Goal: Task Accomplishment & Management: Use online tool/utility

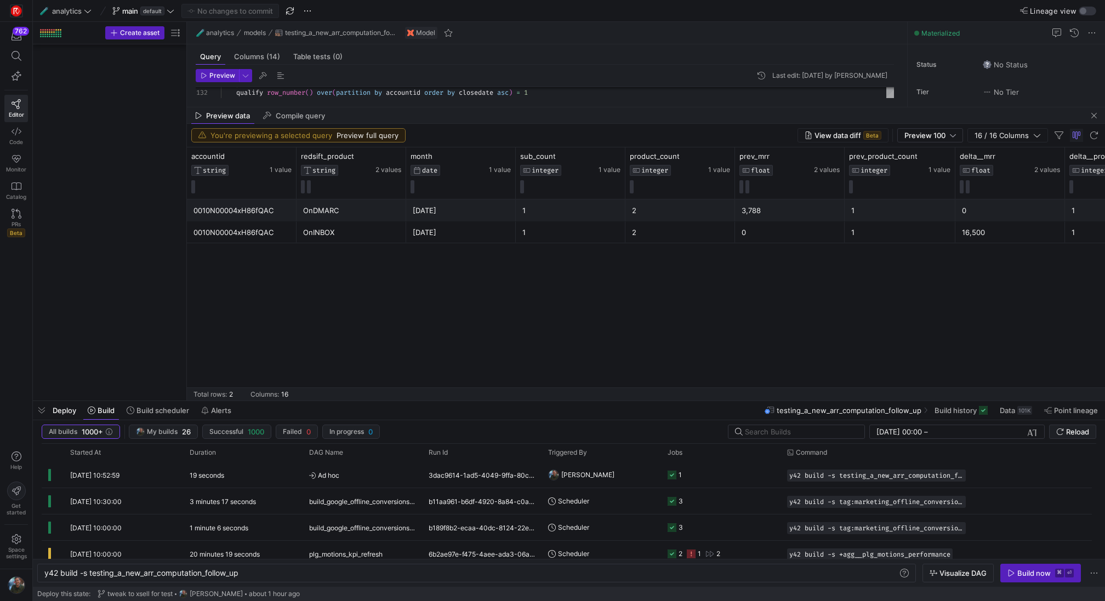
scroll to position [0, 197]
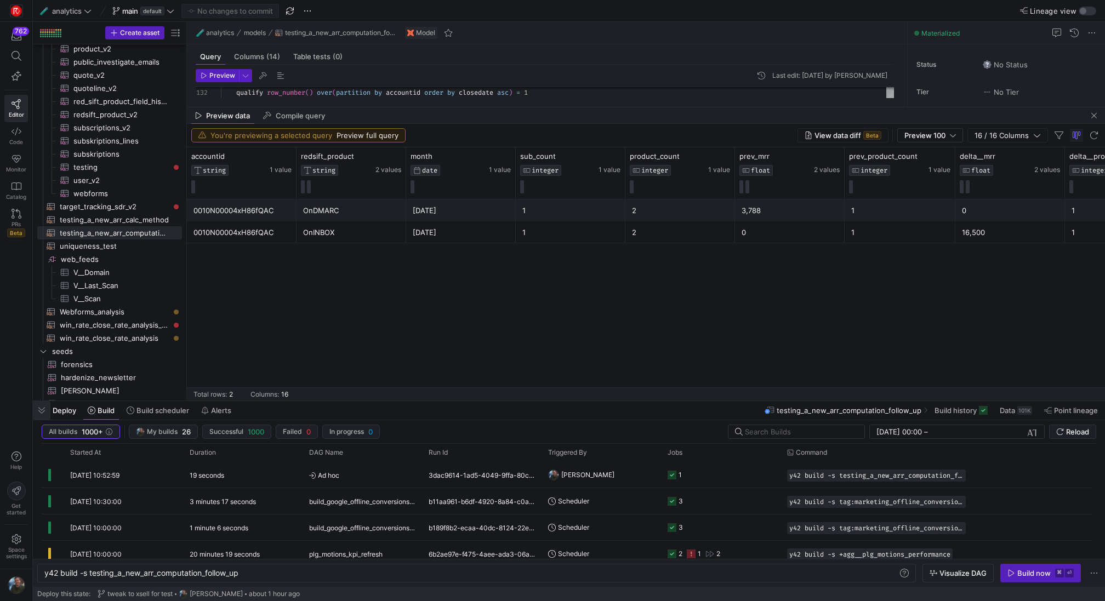
click at [44, 409] on span "button" at bounding box center [42, 410] width 18 height 19
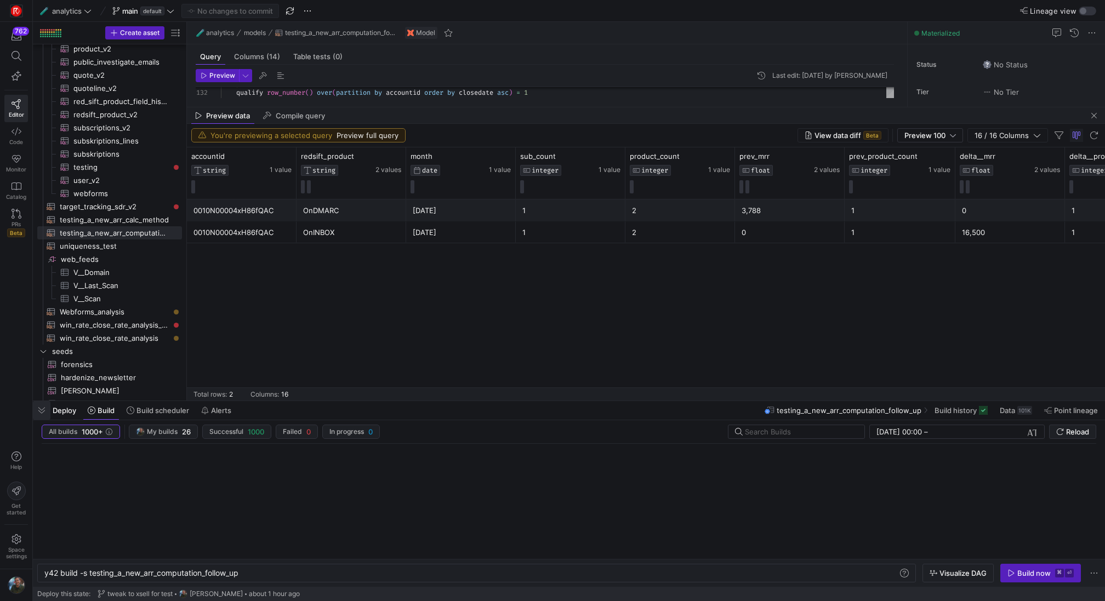
scroll to position [1225, 0]
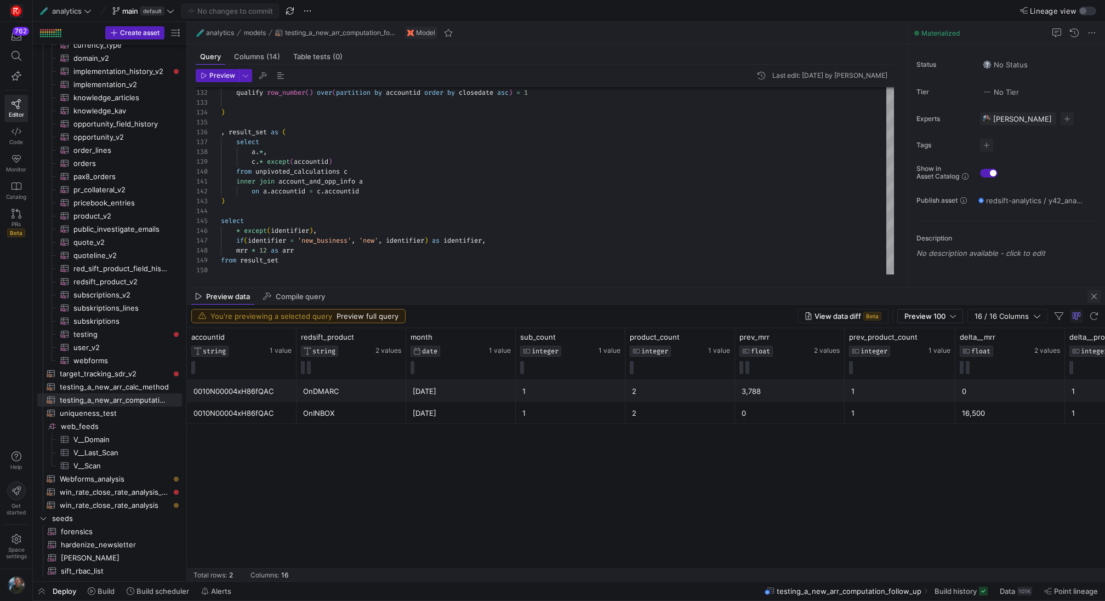
click at [1093, 300] on span "button" at bounding box center [1093, 296] width 13 height 13
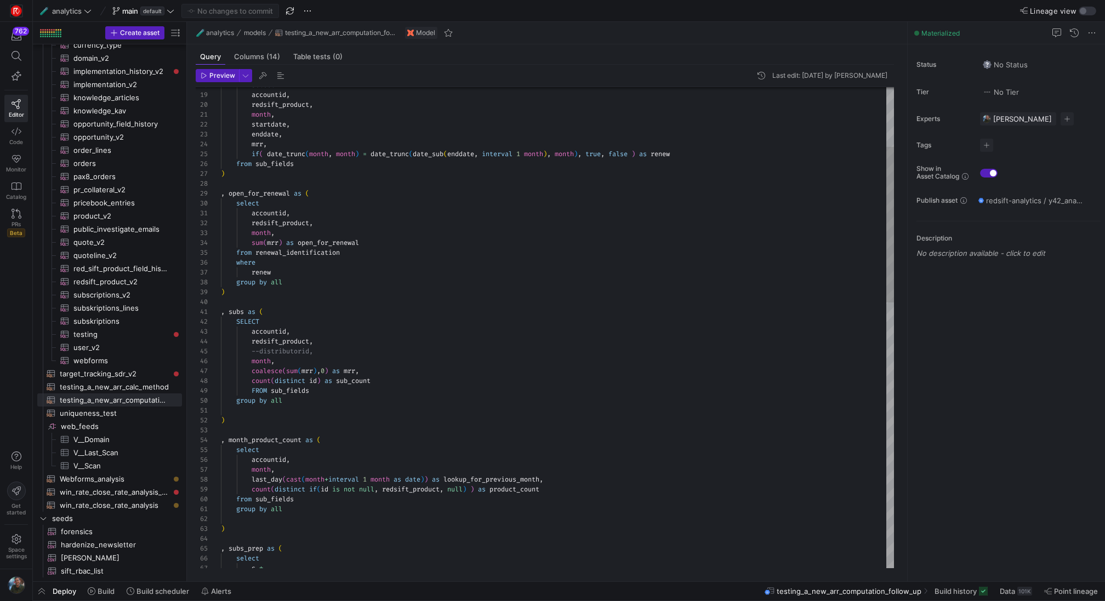
type textarea ", subs as ( SELECT accountid, redsift_product, --distributorid, month, coalesce…"
type textarea "o"
type textarea "t(mrr), if(delta__mrr > 0 and prev_mrr = 0 and (delta__product = product_count)…"
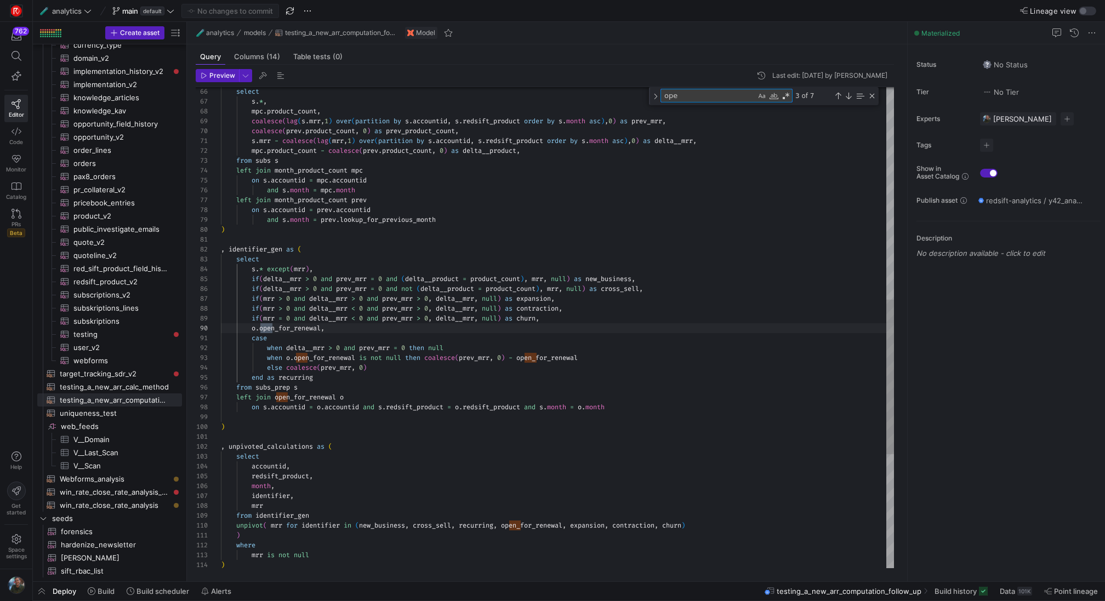
scroll to position [69, 55]
type textarea "open"
click at [559, 359] on div "select s . * , mpc . product_count , coalesce ( lag ( s . mrr , 1 ) over ( part…" at bounding box center [557, 176] width 673 height 1498
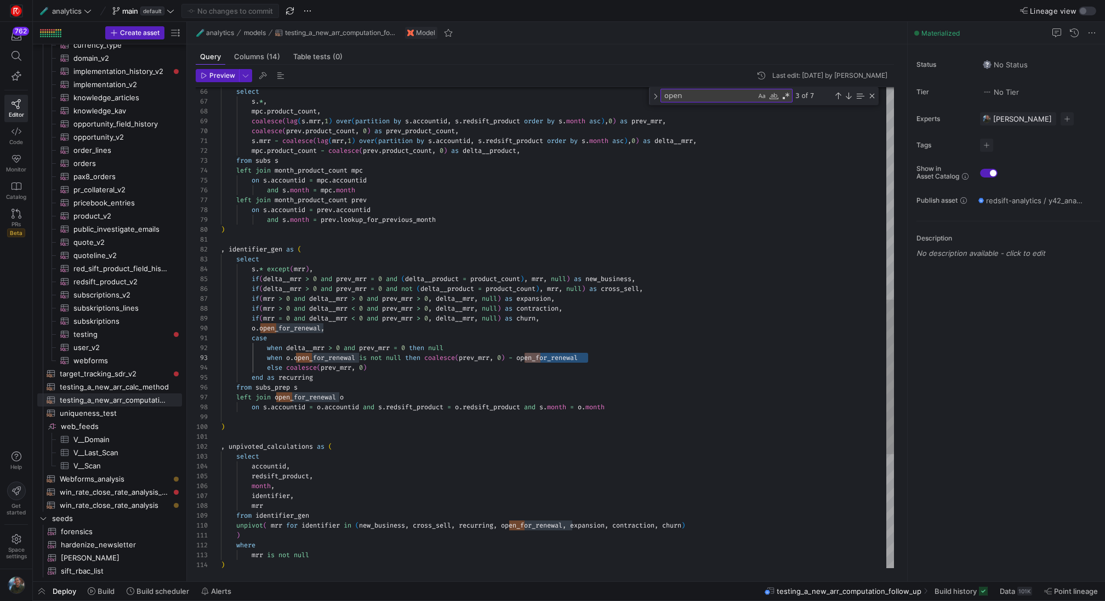
click at [289, 324] on div "select s . * , mpc . product_count , coalesce ( lag ( s . mrr , 1 ) over ( part…" at bounding box center [557, 176] width 673 height 1498
click at [298, 329] on div "select s . * , mpc . product_count , coalesce ( lag ( s . mrr , 1 ) over ( part…" at bounding box center [557, 176] width 673 height 1498
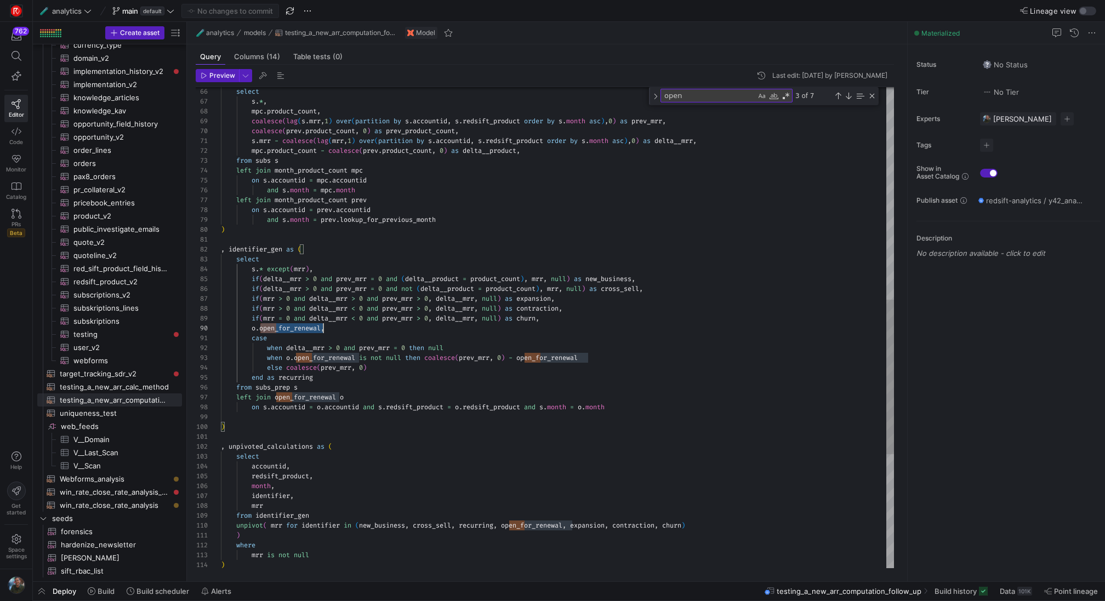
scroll to position [59, 102]
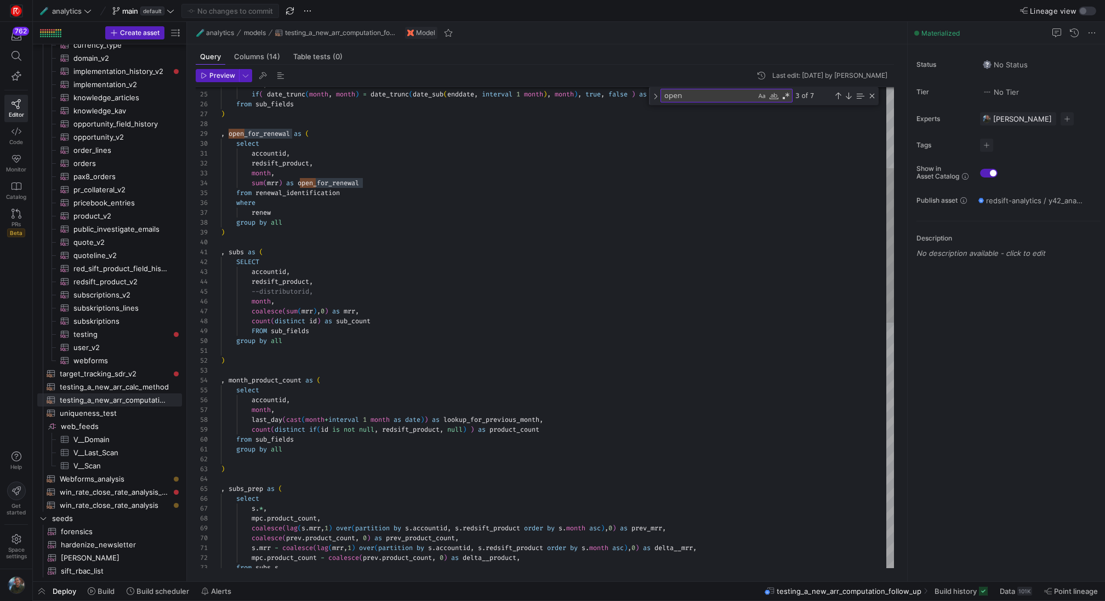
click at [335, 180] on div "select s . * , mpc . product_count , coalesce ( lag ( s . mrr , 1 ) over ( part…" at bounding box center [557, 583] width 673 height 1498
click at [453, 233] on div "select s . * , mpc . product_count , coalesce ( lag ( s . mrr , 1 ) over ( part…" at bounding box center [557, 583] width 673 height 1498
click at [321, 181] on div "select s . * , mpc . product_count , coalesce ( lag ( s . mrr , 1 ) over ( part…" at bounding box center [557, 583] width 673 height 1498
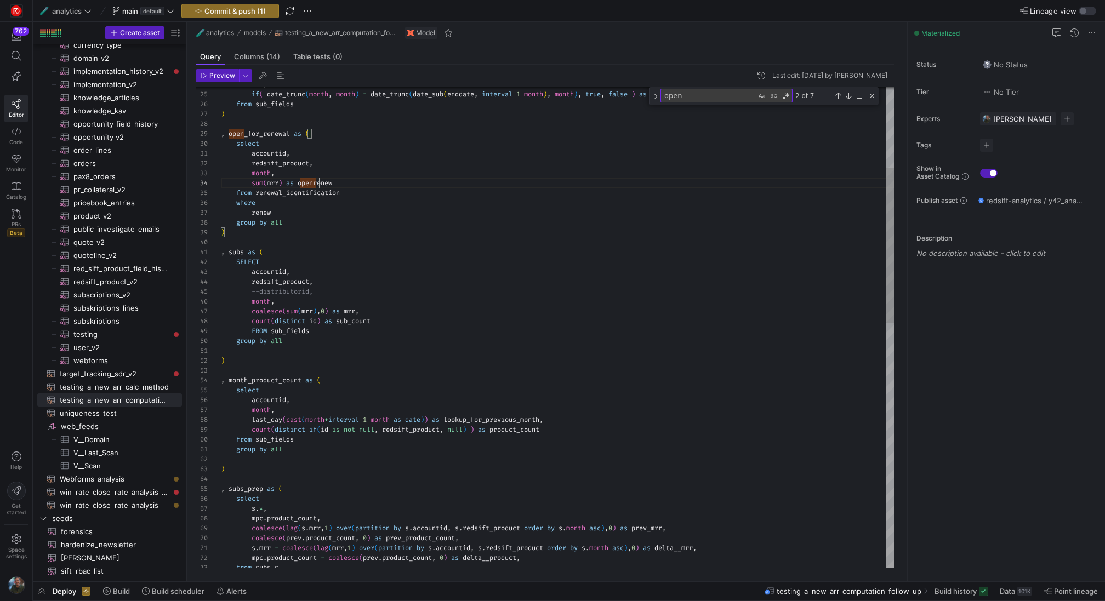
click at [321, 181] on div "select s . * , mpc . product_count , coalesce ( lag ( s . mrr , 1 ) over ( part…" at bounding box center [557, 583] width 673 height 1498
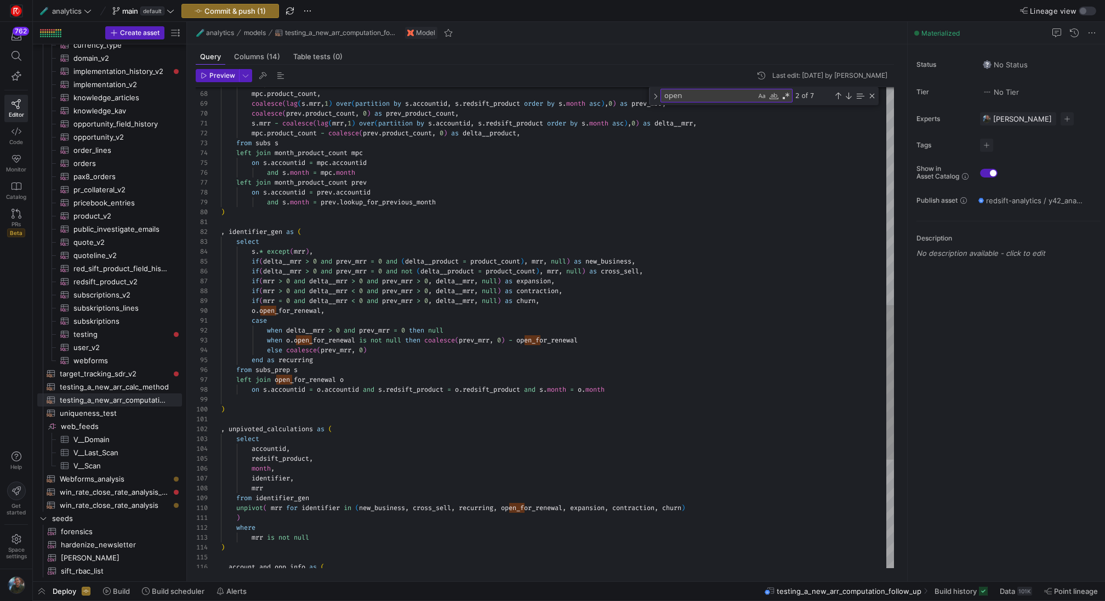
click at [299, 311] on div "s . mrr - coalesce ( lag ( mrr , 1 ) over ( partition by s . accountid , s . re…" at bounding box center [557, 159] width 673 height 1498
click at [336, 340] on div "s . mrr - coalesce ( lag ( mrr , 1 ) over ( partition by s . accountid , s . re…" at bounding box center [557, 159] width 673 height 1498
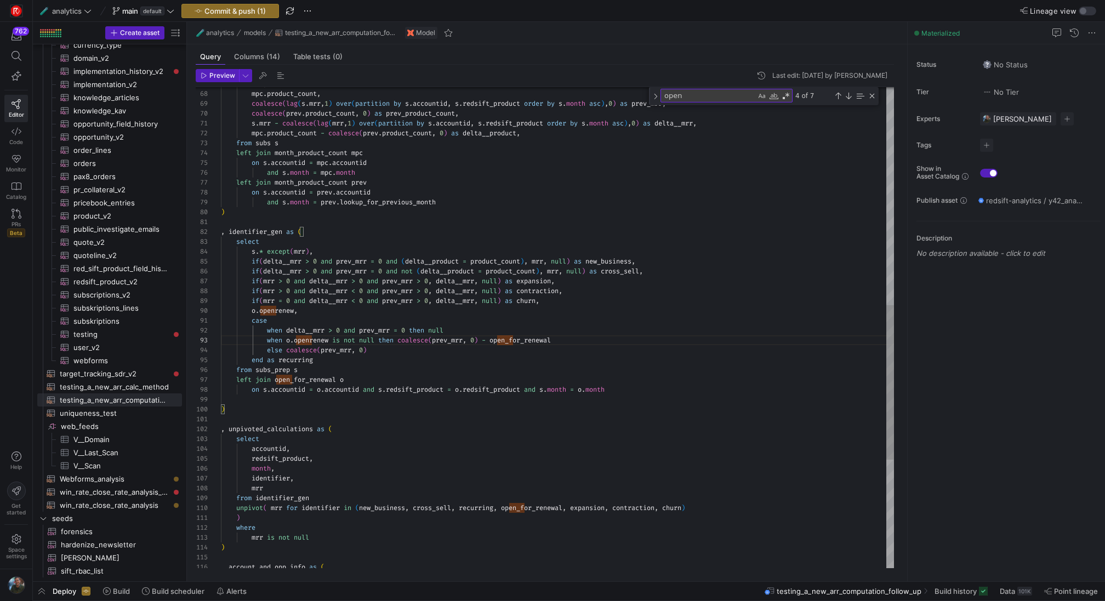
click at [525, 340] on div "s . mrr - coalesce ( lag ( mrr , 1 ) over ( partition by s . accountid , s . re…" at bounding box center [557, 159] width 673 height 1498
click at [529, 514] on div "s . mrr - coalesce ( lag ( mrr , 1 ) over ( partition by s . accountid , s . re…" at bounding box center [557, 159] width 673 height 1498
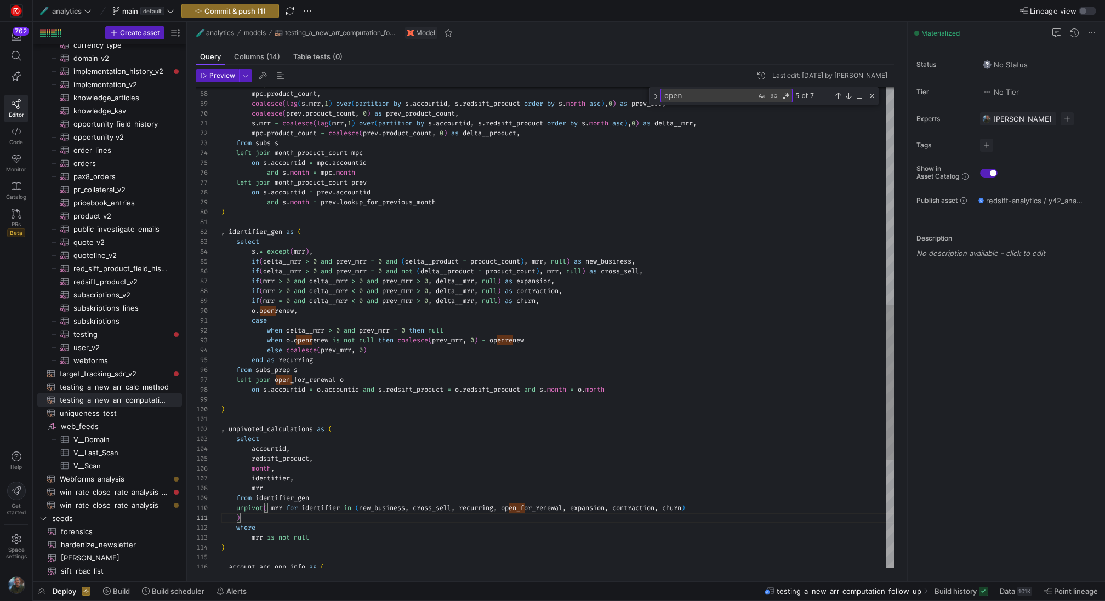
click at [538, 510] on div "s . mrr - coalesce ( lag ( mrr , 1 ) over ( partition by s . accountid , s . re…" at bounding box center [557, 159] width 673 height 1498
click at [600, 402] on div "s . mrr - coalesce ( lag ( mrr , 1 ) over ( partition by s . accountid , s . re…" at bounding box center [557, 159] width 673 height 1498
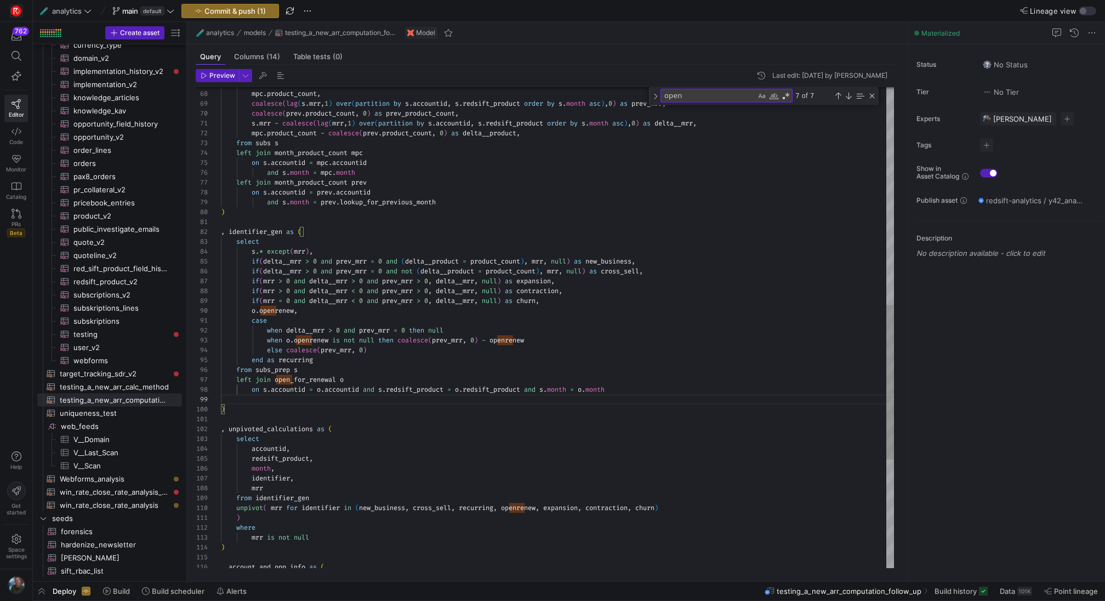
scroll to position [39, 95]
click at [600, 454] on div "s . mrr - coalesce ( lag ( mrr , 1 ) over ( partition by s . accountid , s . re…" at bounding box center [557, 159] width 673 height 1498
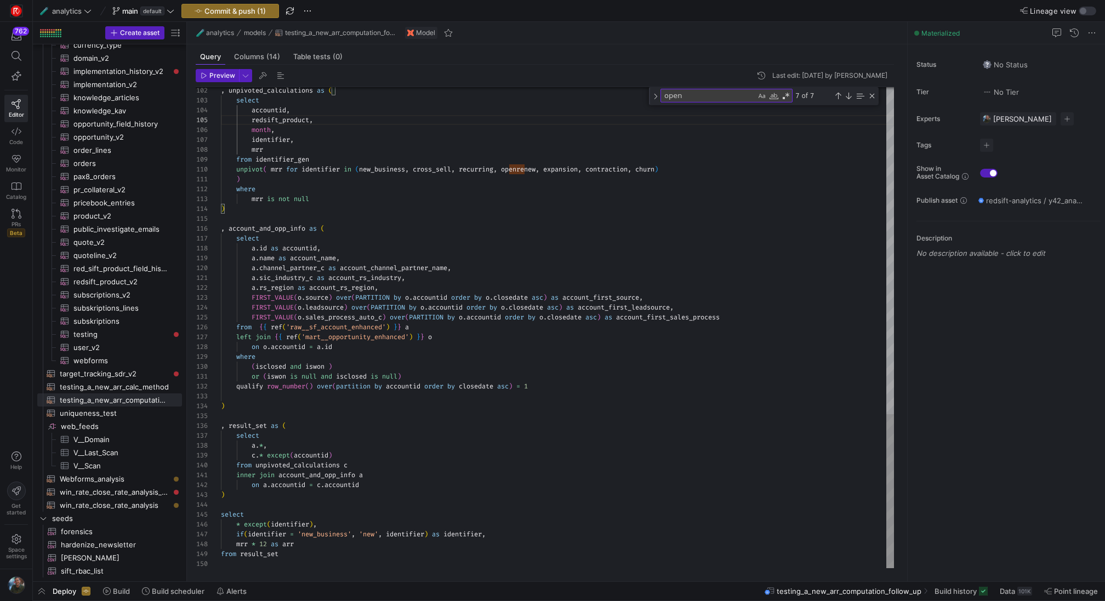
click at [875, 102] on div "open open 7 of 7" at bounding box center [764, 96] width 230 height 18
click at [874, 96] on div "Close (Escape)" at bounding box center [872, 96] width 9 height 9
click at [219, 80] on span "button" at bounding box center [217, 76] width 42 height 12
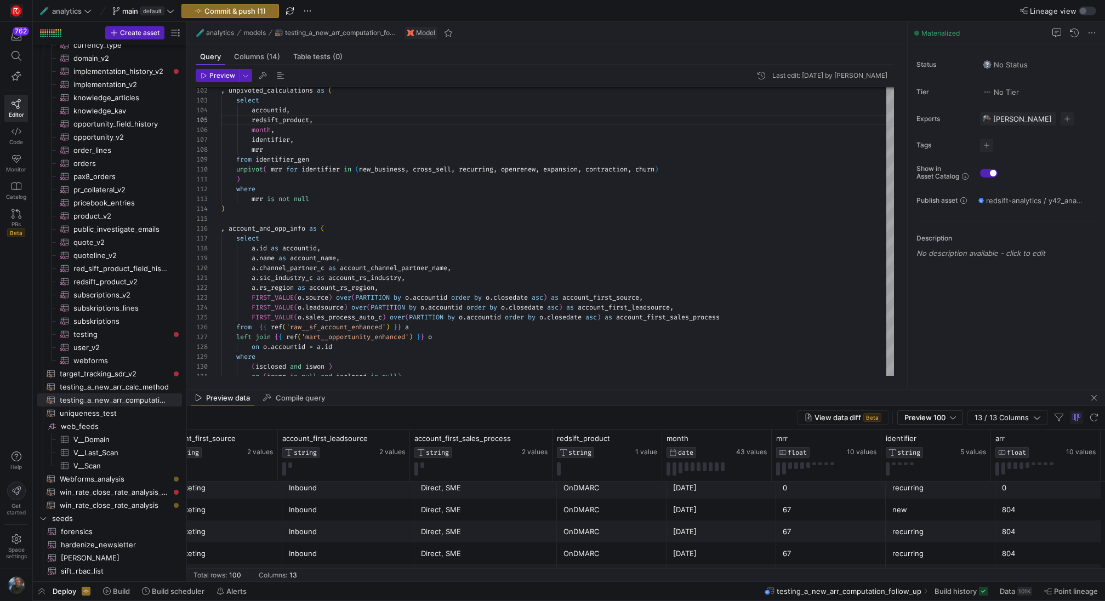
scroll to position [0, 0]
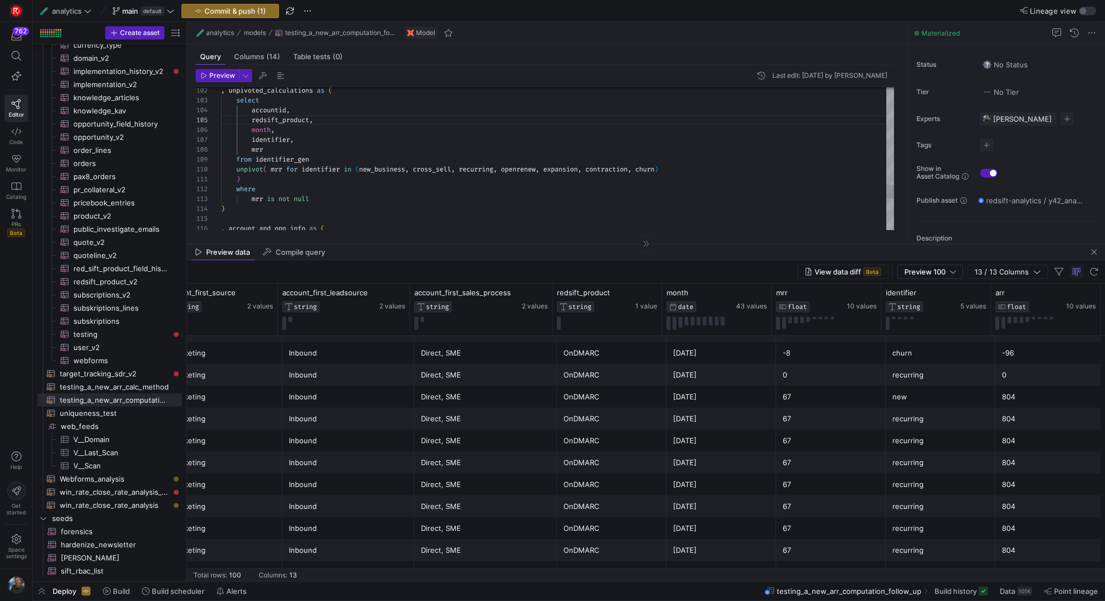
drag, startPoint x: 606, startPoint y: 389, endPoint x: 597, endPoint y: 243, distance: 146.1
click at [597, 243] on div at bounding box center [646, 243] width 918 height 1
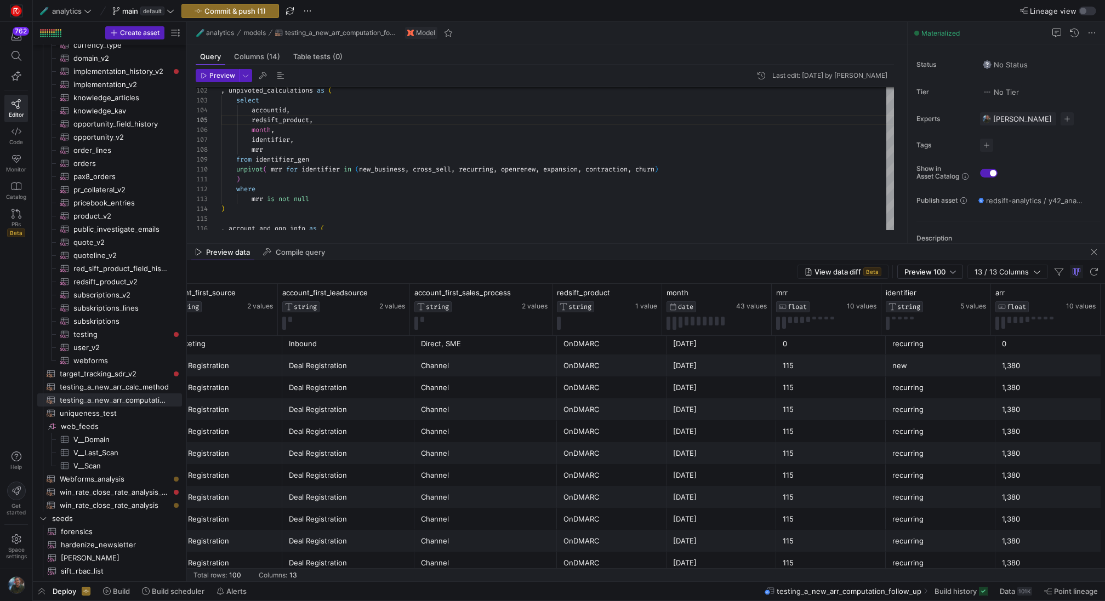
scroll to position [1258, 0]
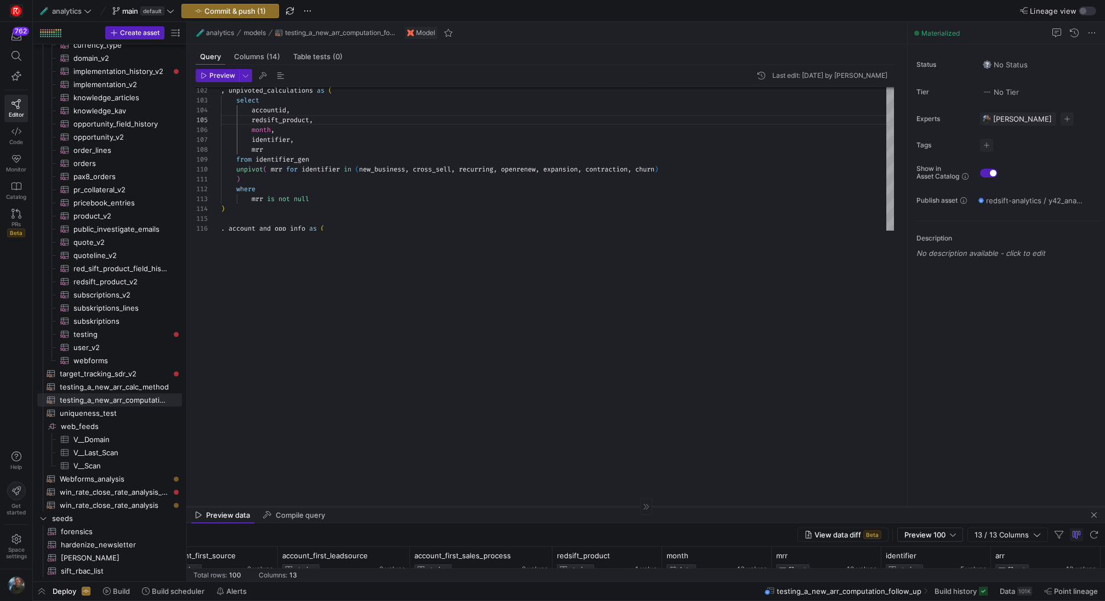
drag, startPoint x: 580, startPoint y: 243, endPoint x: 574, endPoint y: 506, distance: 263.2
click at [574, 506] on div at bounding box center [646, 506] width 918 height 1
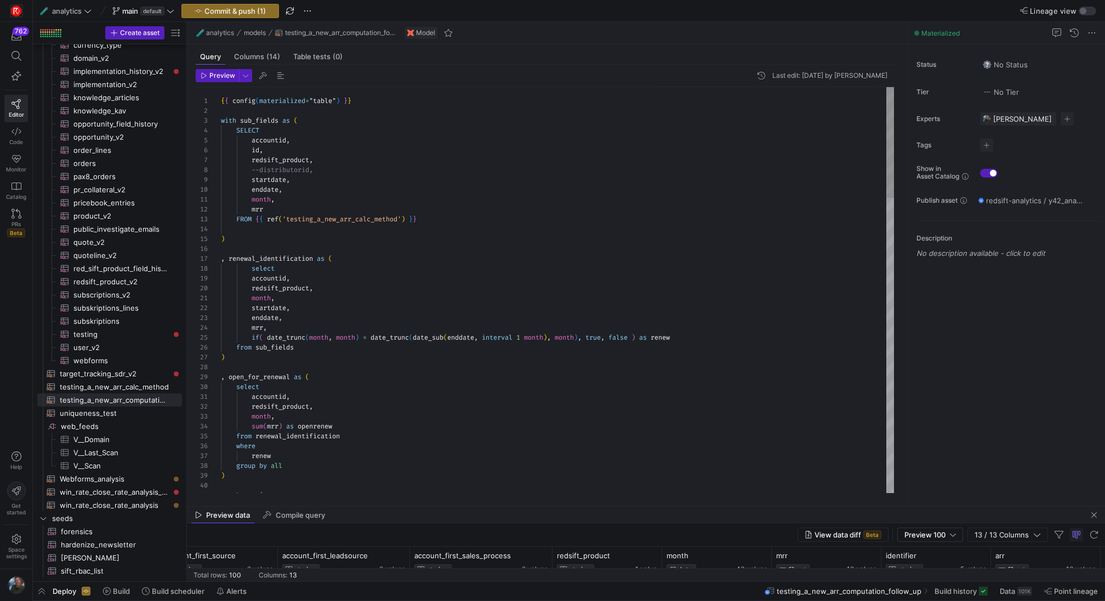
scroll to position [69, 39]
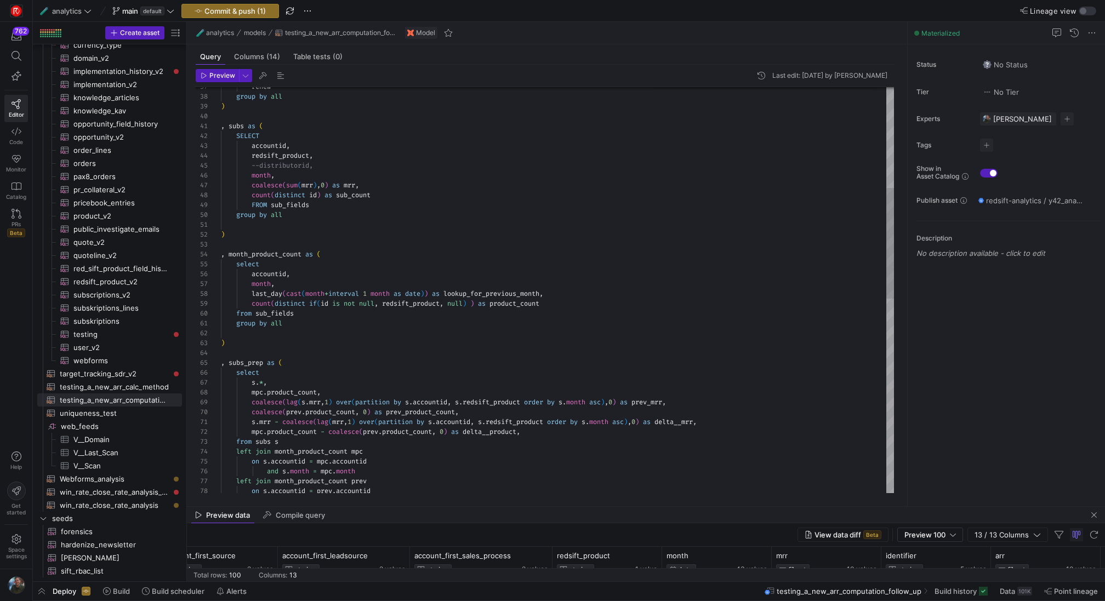
click at [260, 166] on div "--distributorid, month , coalesce ( sum ( mrr ) , 0 ) as mrr , count ( distinct…" at bounding box center [557, 462] width 673 height 1489
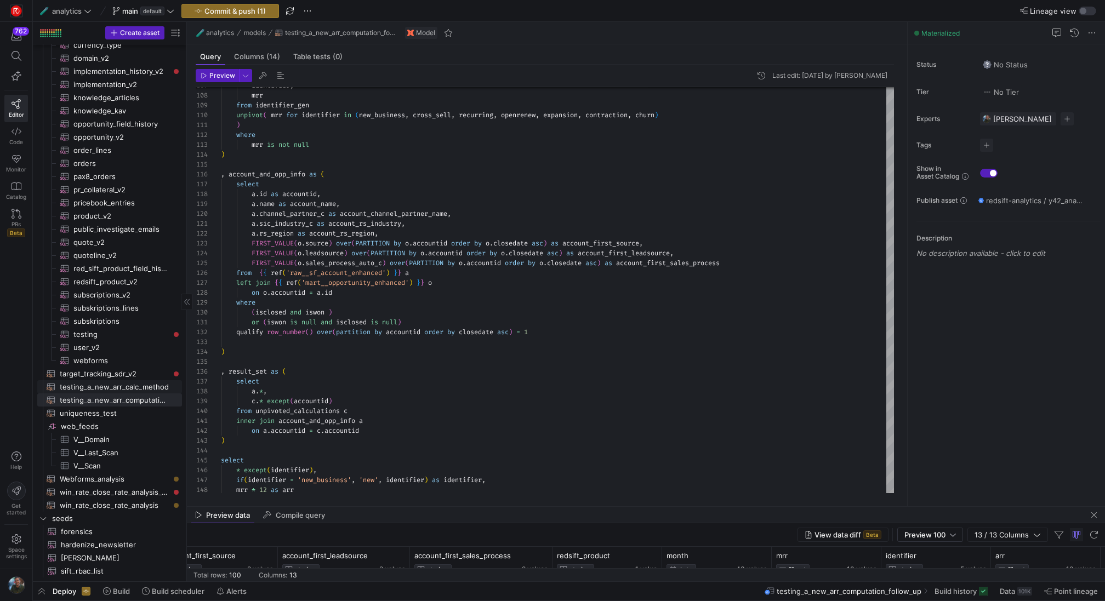
click at [111, 390] on span "testing_a_new_arr_calc_method​​​​​​​​​​" at bounding box center [115, 387] width 110 height 13
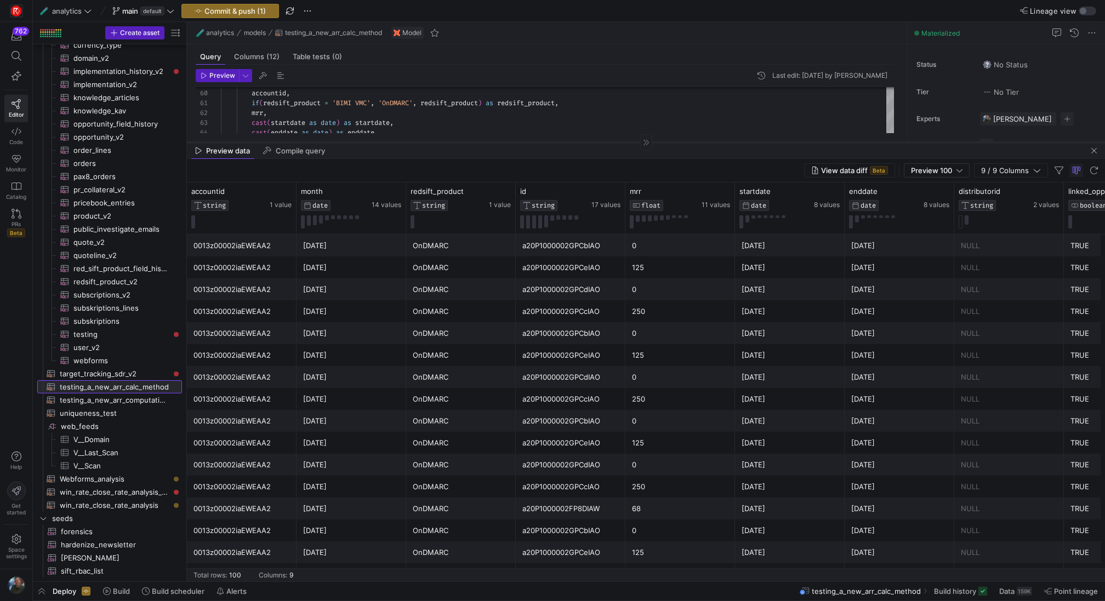
drag, startPoint x: 485, startPoint y: 506, endPoint x: 538, endPoint y: 143, distance: 367.3
click at [538, 143] on div at bounding box center [646, 142] width 918 height 1
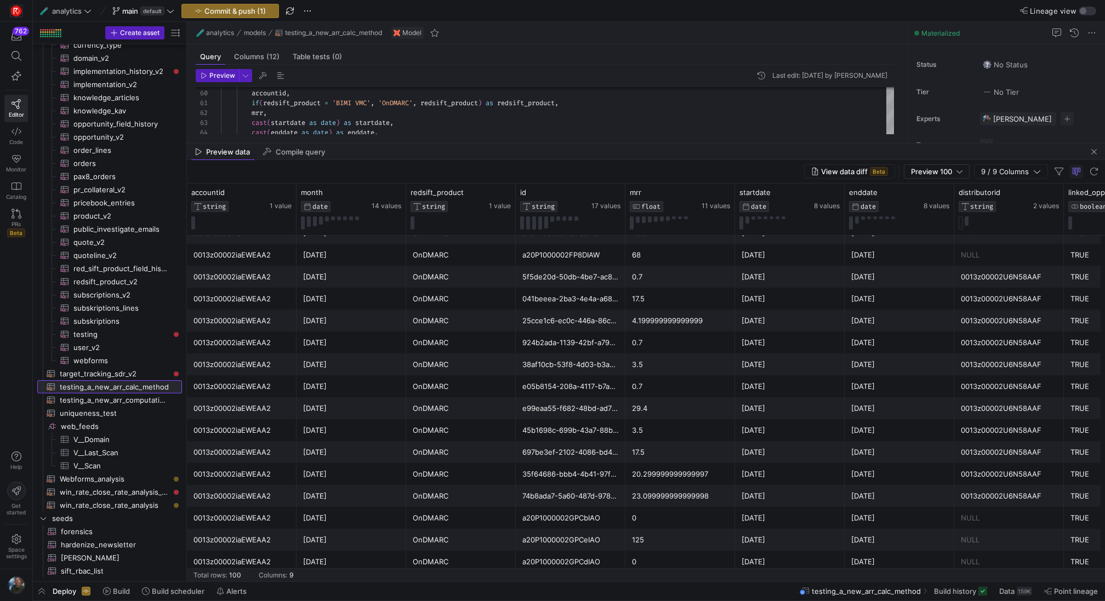
scroll to position [1850, 0]
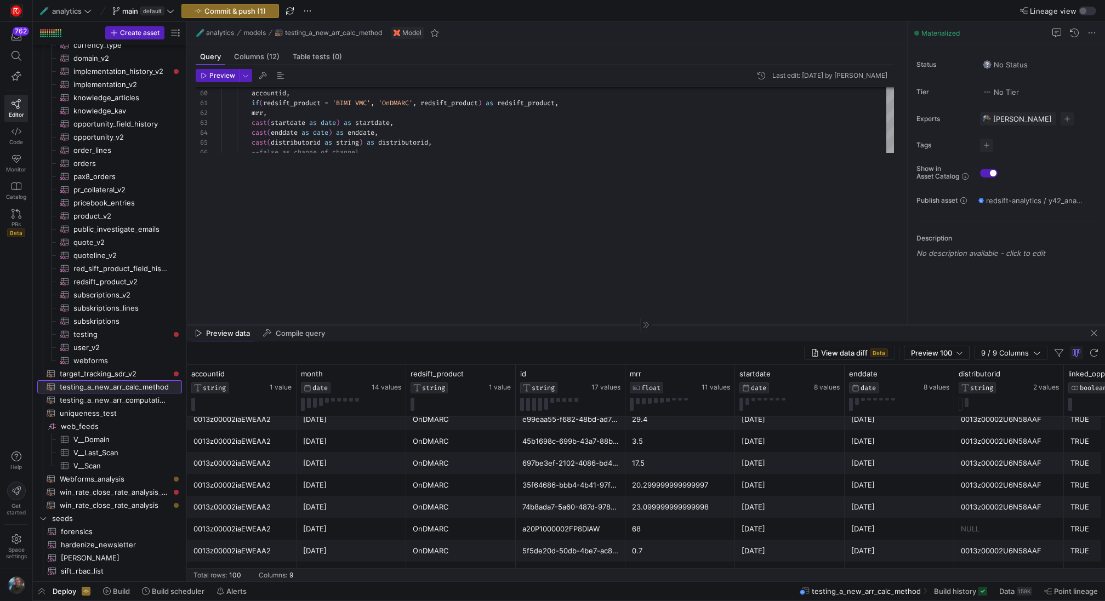
drag, startPoint x: 539, startPoint y: 144, endPoint x: 542, endPoint y: 325, distance: 181.4
click at [542, 325] on div at bounding box center [646, 324] width 918 height 1
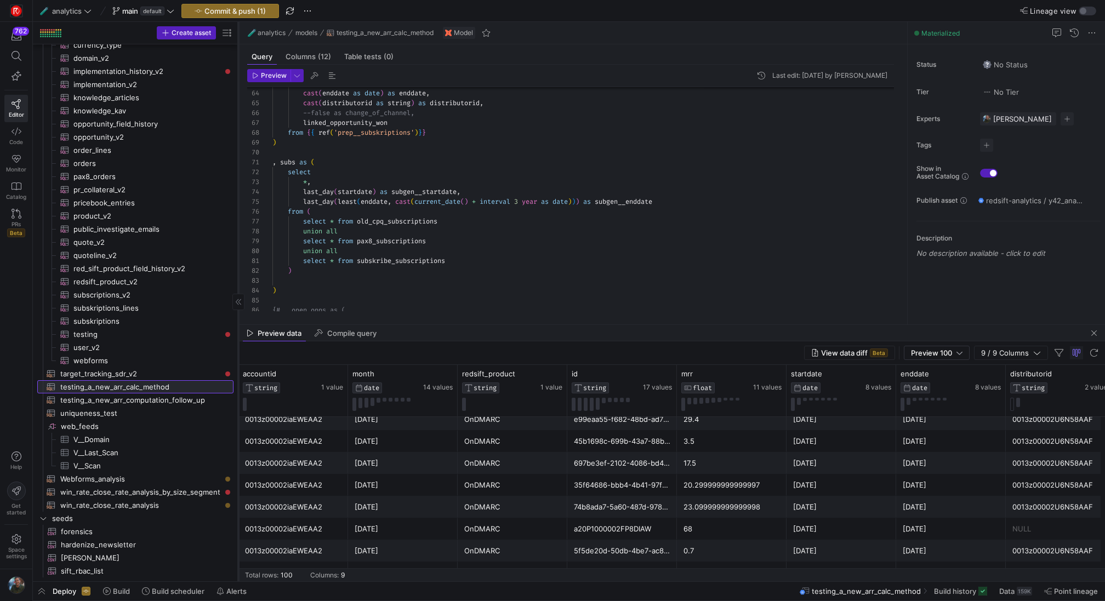
drag, startPoint x: 186, startPoint y: 367, endPoint x: 238, endPoint y: 365, distance: 51.6
click at [238, 365] on div at bounding box center [238, 302] width 1 height 560
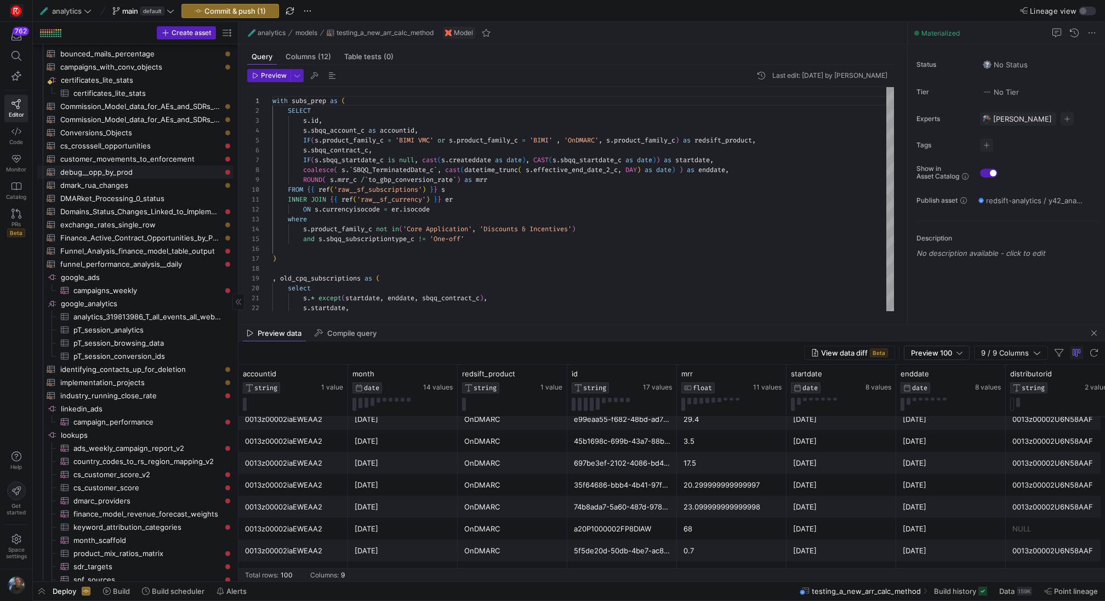
scroll to position [138, 0]
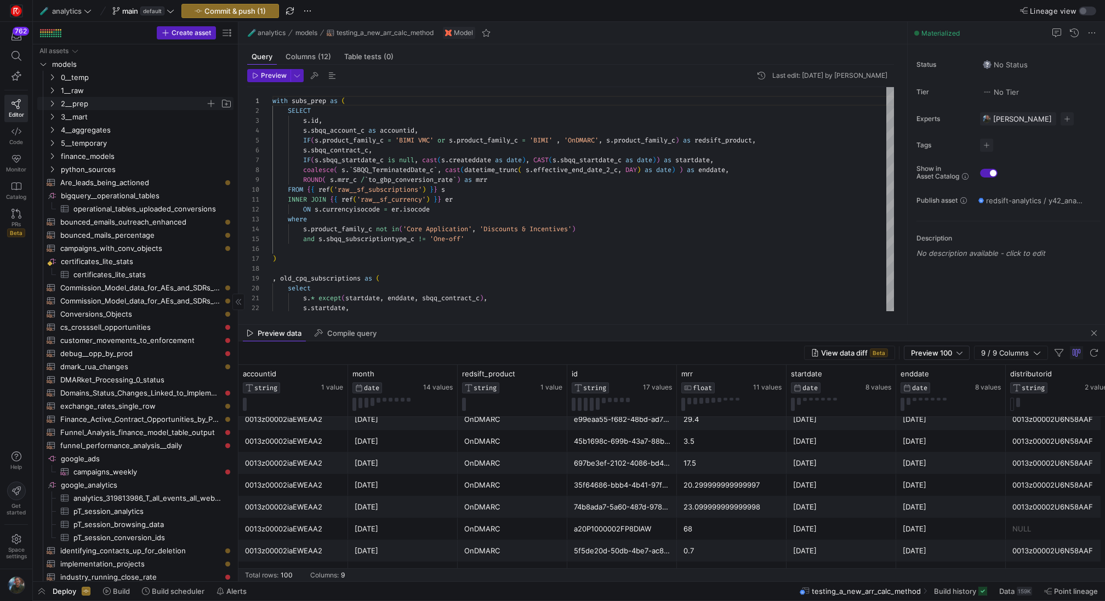
click at [128, 98] on span "2__prep" at bounding box center [133, 104] width 145 height 13
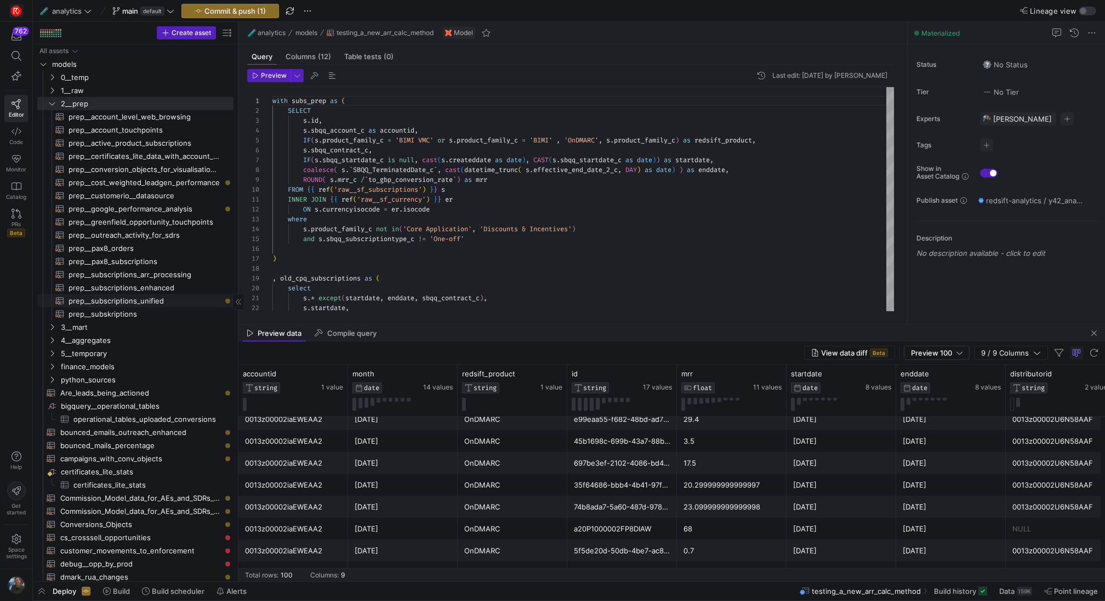
click at [151, 305] on span "prep__subscriptions_unified​​​​​​​​​​" at bounding box center [145, 301] width 152 height 13
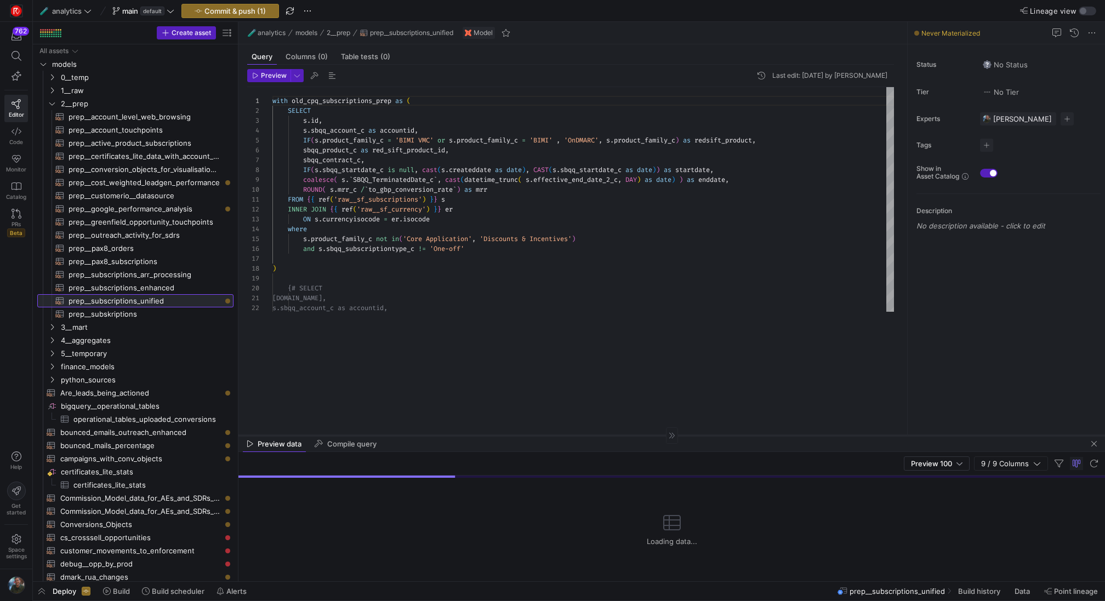
drag, startPoint x: 590, startPoint y: 323, endPoint x: 590, endPoint y: 442, distance: 118.4
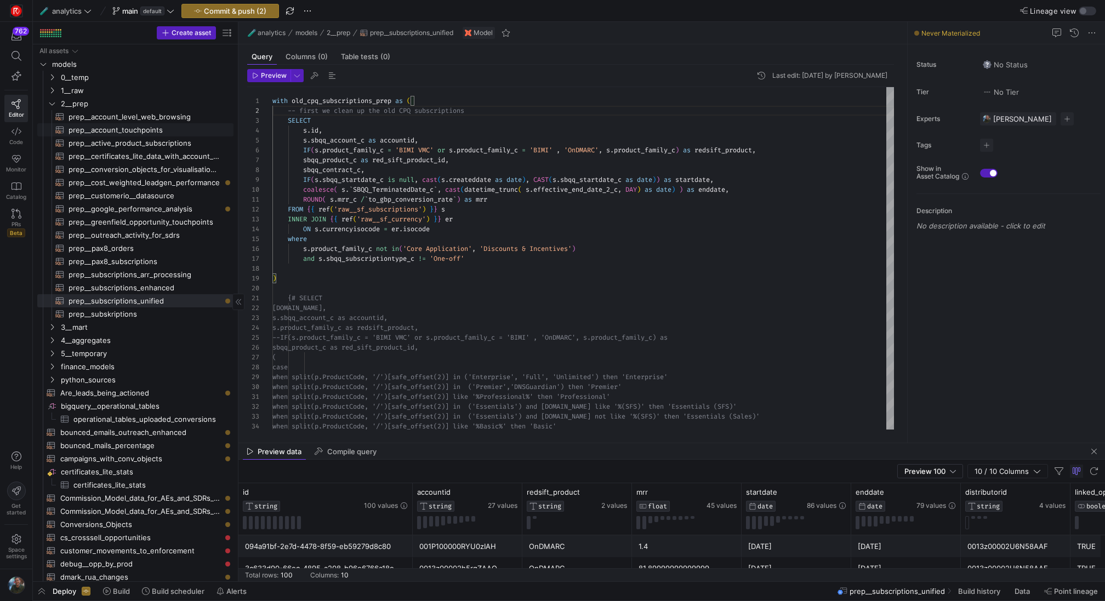
type textarea "with old_cpq_subscriptions_prep as ( -- first we clean up the old CPQ subscript…"
